Goal: Information Seeking & Learning: Learn about a topic

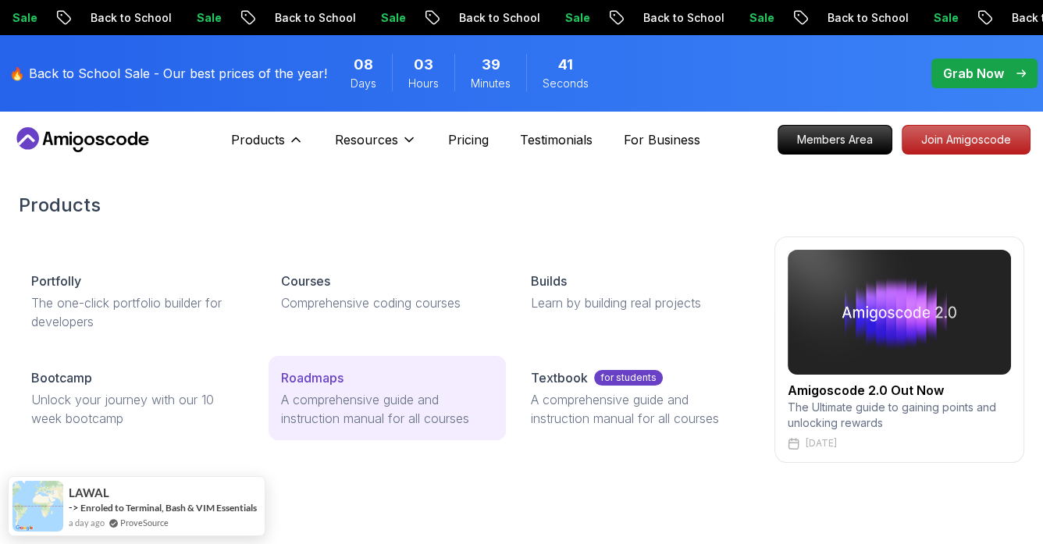
click at [373, 398] on p "A comprehensive guide and instruction manual for all courses" at bounding box center [387, 408] width 212 height 37
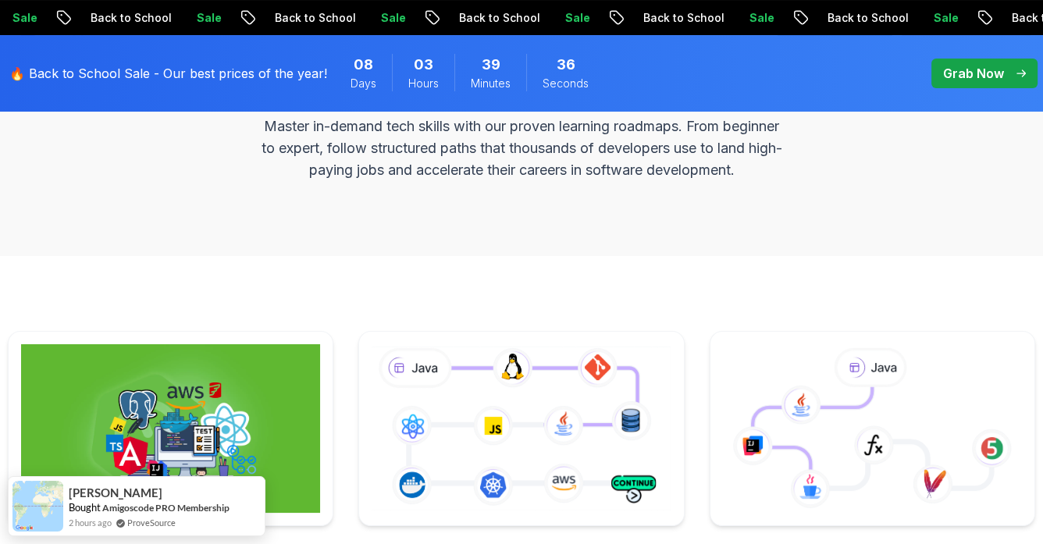
scroll to position [416, 0]
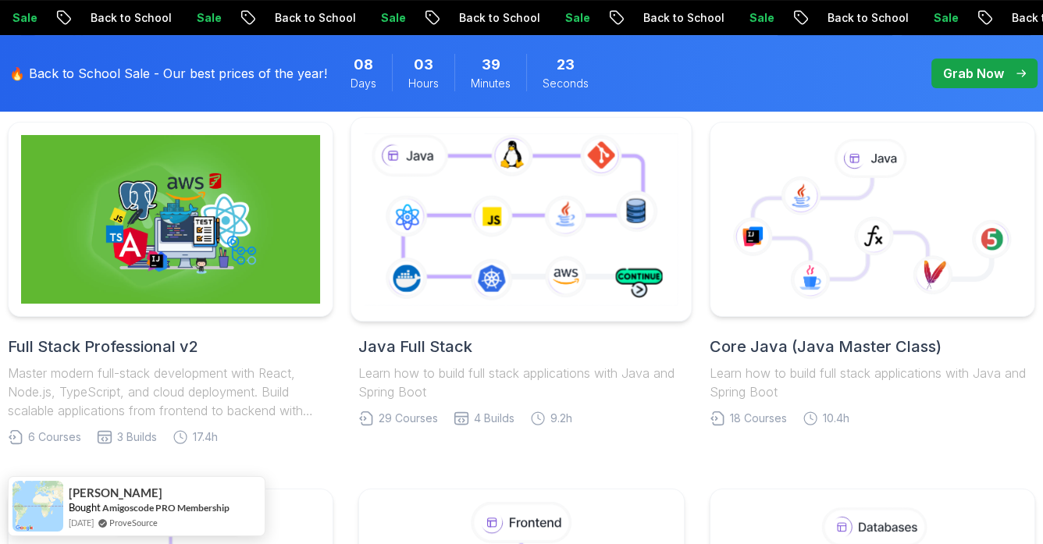
click at [584, 230] on icon at bounding box center [521, 219] width 321 height 179
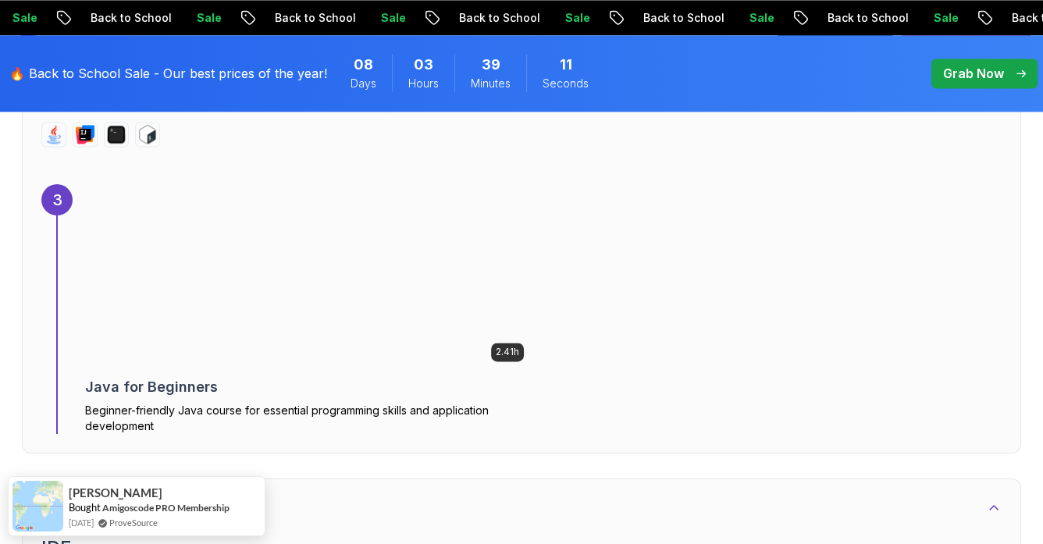
scroll to position [2602, 0]
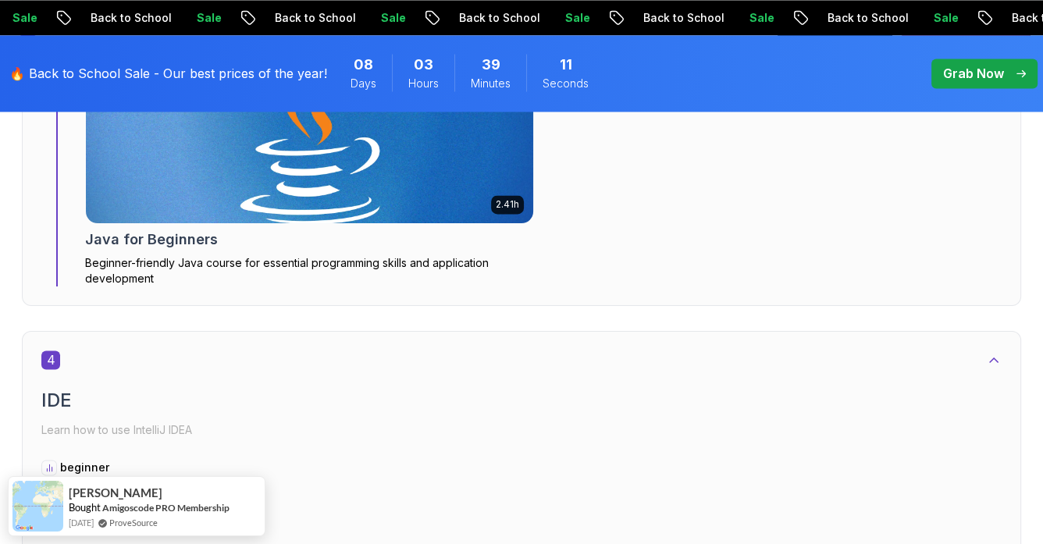
click at [308, 182] on img at bounding box center [310, 130] width 470 height 195
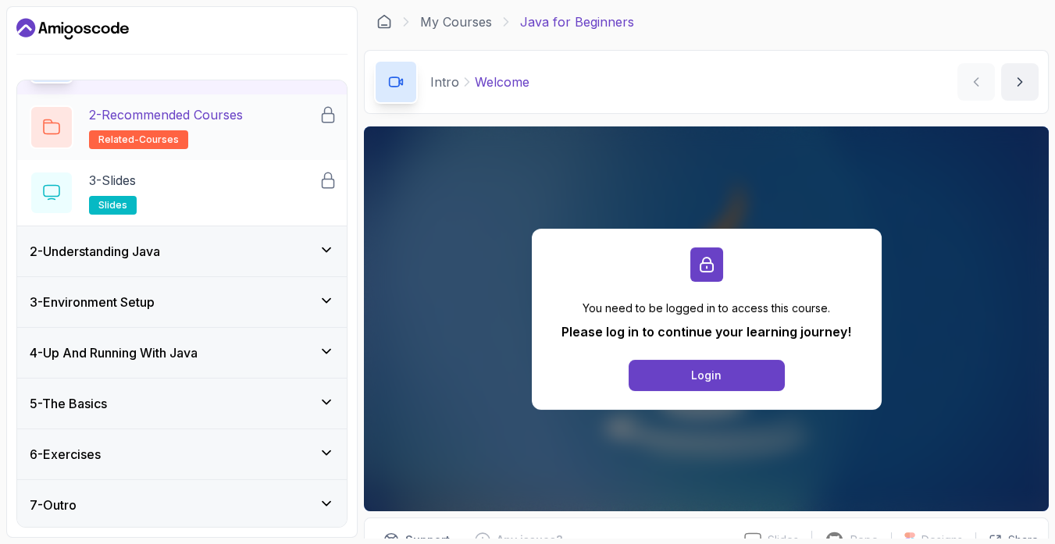
scroll to position [102, 0]
click at [287, 263] on div "2 - Understanding Java" at bounding box center [181, 251] width 329 height 50
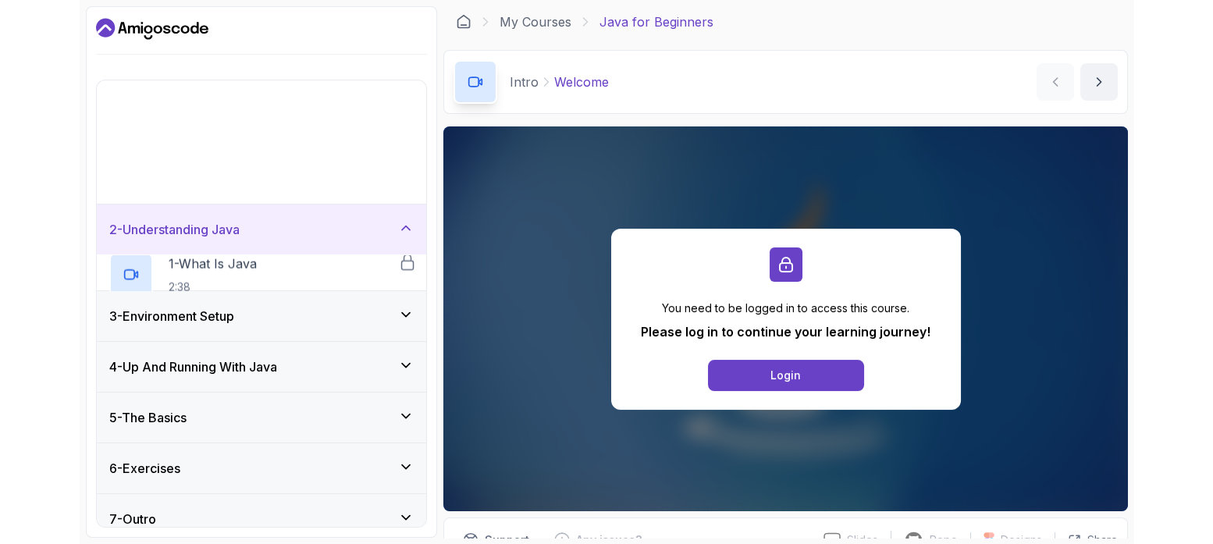
scroll to position [0, 0]
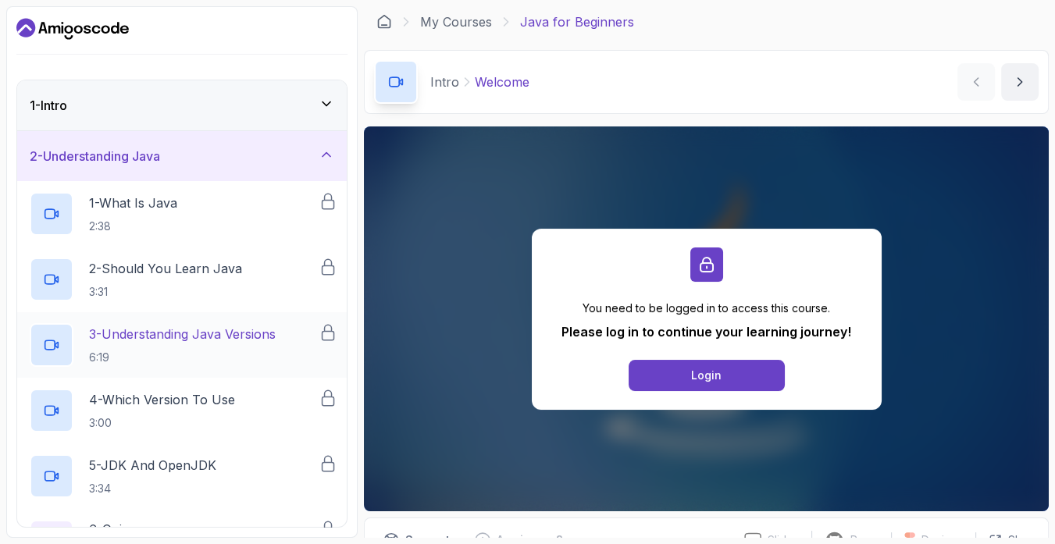
click at [261, 361] on p "6:19" at bounding box center [182, 358] width 187 height 16
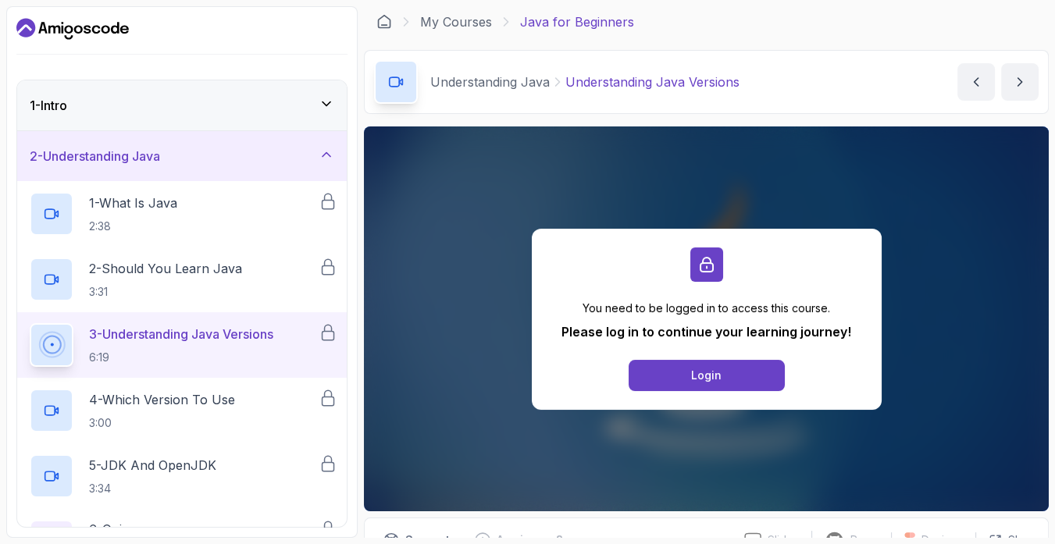
click at [28, 27] on icon "Dashboard" at bounding box center [24, 28] width 15 height 9
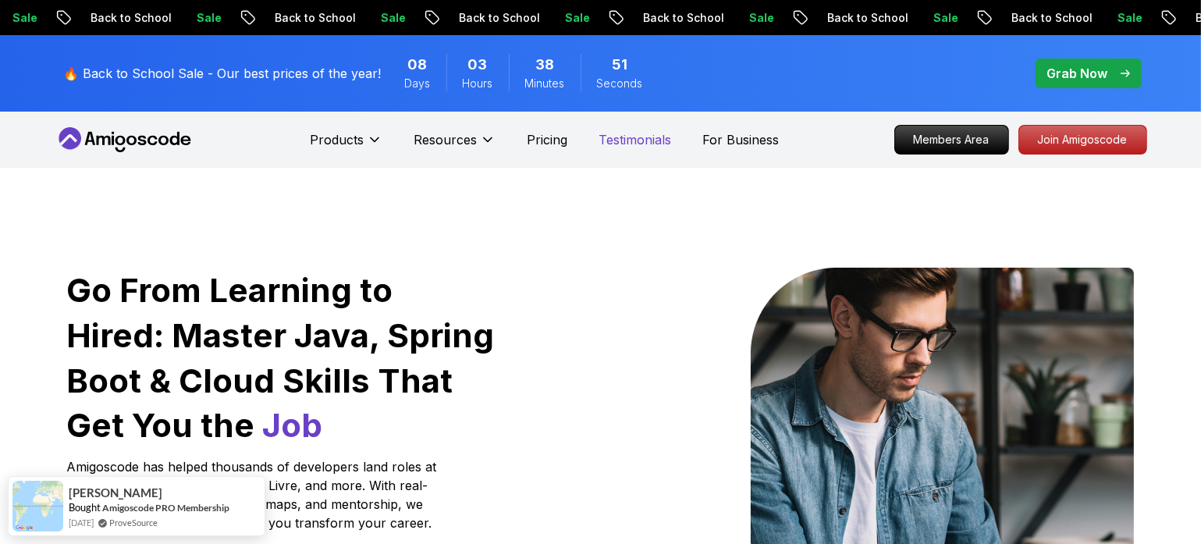
click at [630, 138] on p "Testimonials" at bounding box center [635, 139] width 73 height 19
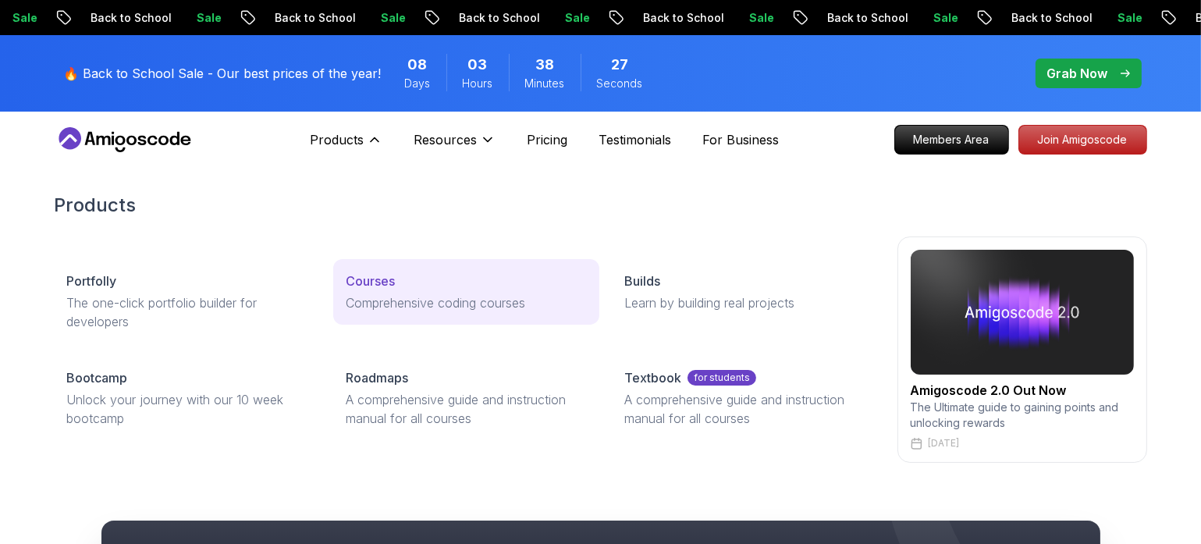
click at [403, 287] on div "Courses" at bounding box center [466, 281] width 241 height 19
